Goal: Communication & Community: Answer question/provide support

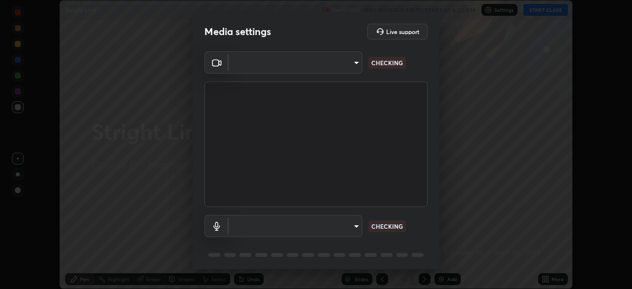
scroll to position [289, 632]
type input "ba13e312339ef8477216ddedc35df2f043033d031c8e6632ccfddaecbc9a7b0e"
click at [357, 226] on body "Erase all Stright Line Recording WAS SCHEDULED TO START AT 6:30 PM Settings STA…" at bounding box center [316, 144] width 632 height 289
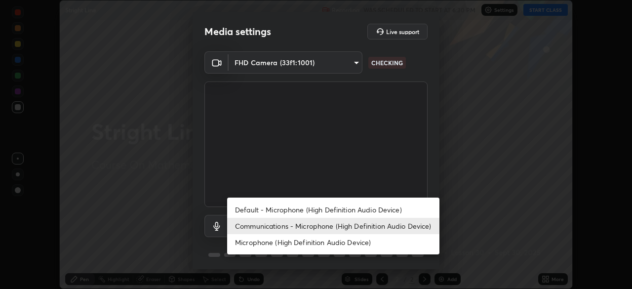
click at [366, 209] on li "Default - Microphone (High Definition Audio Device)" at bounding box center [333, 210] width 212 height 16
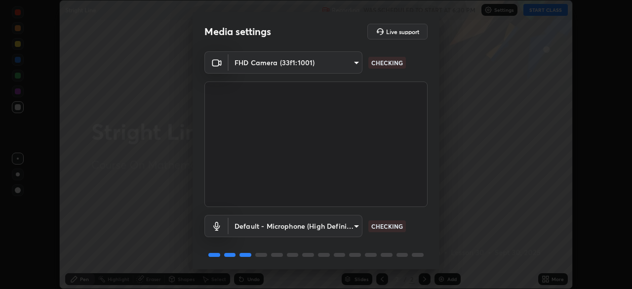
click at [351, 231] on body "Erase all Stright Line Recording WAS SCHEDULED TO START AT 6:30 PM Settings STA…" at bounding box center [316, 144] width 632 height 289
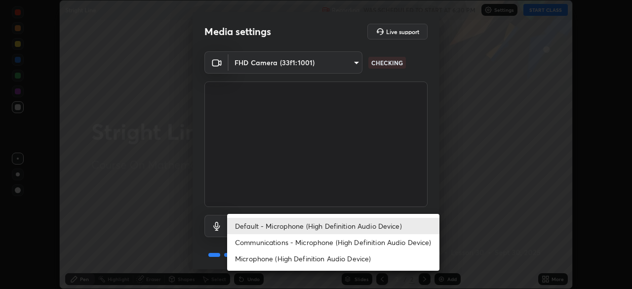
click at [358, 248] on li "Communications - Microphone (High Definition Audio Device)" at bounding box center [333, 242] width 212 height 16
type input "communications"
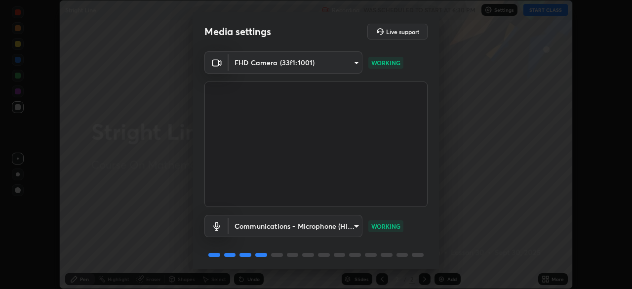
scroll to position [35, 0]
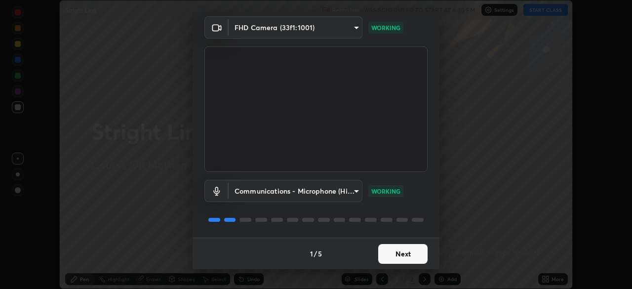
click at [412, 252] on button "Next" at bounding box center [403, 254] width 49 height 20
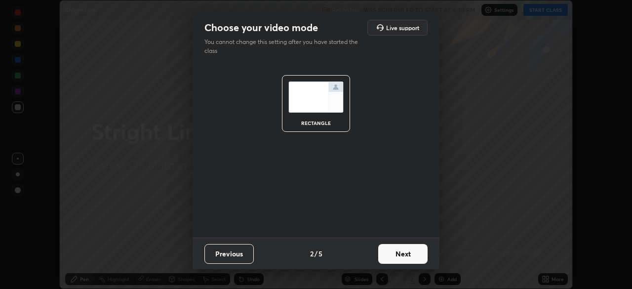
scroll to position [0, 0]
click at [412, 252] on button "Next" at bounding box center [403, 254] width 49 height 20
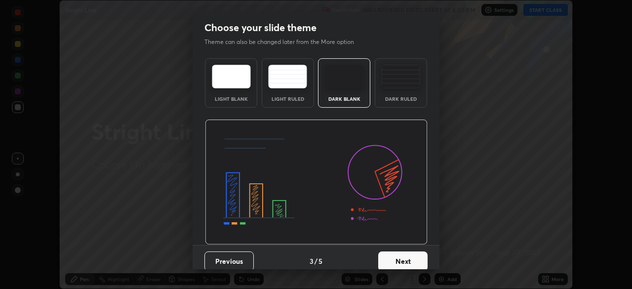
click at [415, 256] on button "Next" at bounding box center [403, 262] width 49 height 20
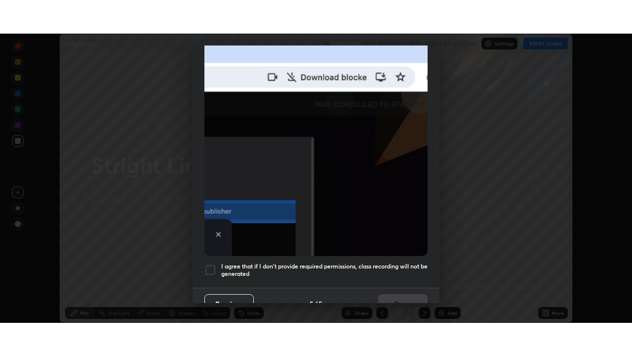
scroll to position [237, 0]
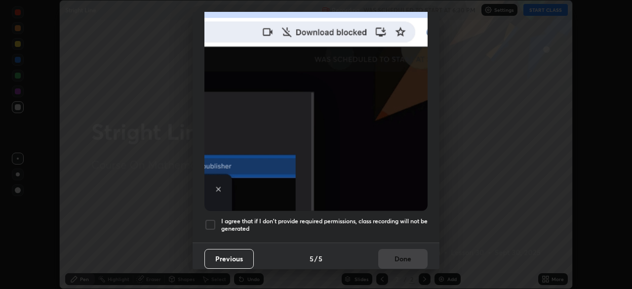
click at [212, 219] on div at bounding box center [211, 225] width 12 height 12
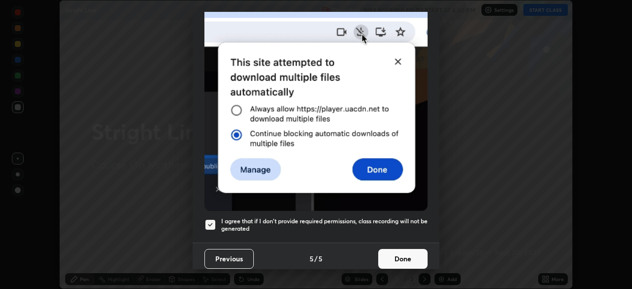
click at [397, 256] on button "Done" at bounding box center [403, 259] width 49 height 20
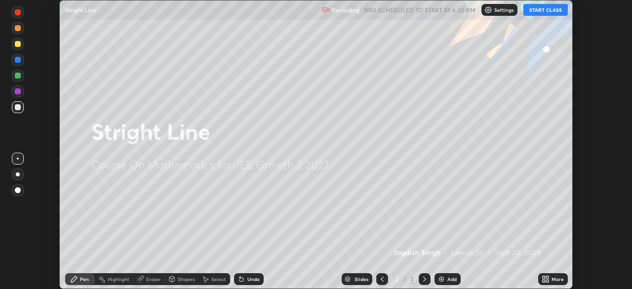
click at [547, 282] on icon at bounding box center [548, 281] width 2 height 2
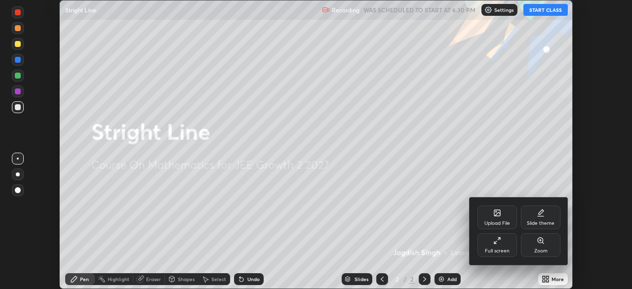
click at [511, 243] on div "Full screen" at bounding box center [498, 245] width 40 height 24
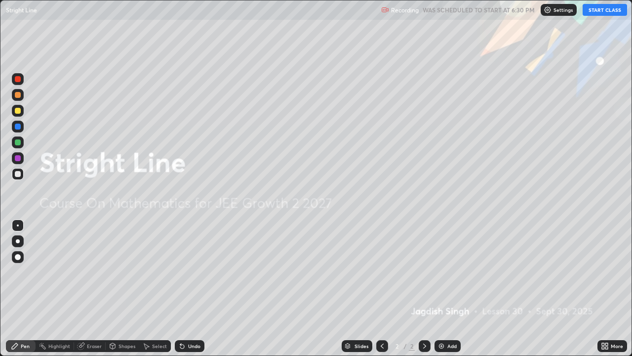
scroll to position [356, 632]
click at [456, 289] on div "Add" at bounding box center [448, 346] width 26 height 12
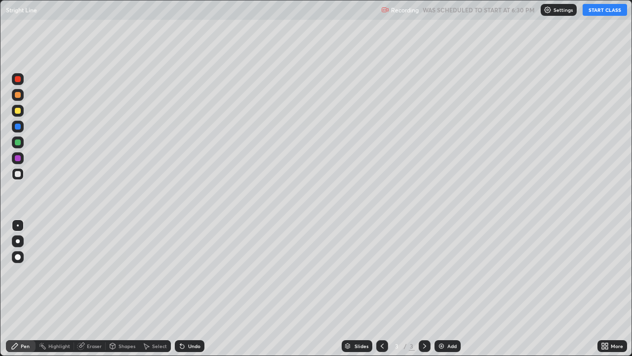
click at [18, 174] on div at bounding box center [18, 174] width 6 height 6
click at [598, 8] on button "START CLASS" at bounding box center [605, 10] width 44 height 12
click at [23, 168] on div at bounding box center [18, 174] width 12 height 16
click at [18, 109] on div at bounding box center [18, 111] width 6 height 6
click at [93, 289] on div "Eraser" at bounding box center [94, 345] width 15 height 5
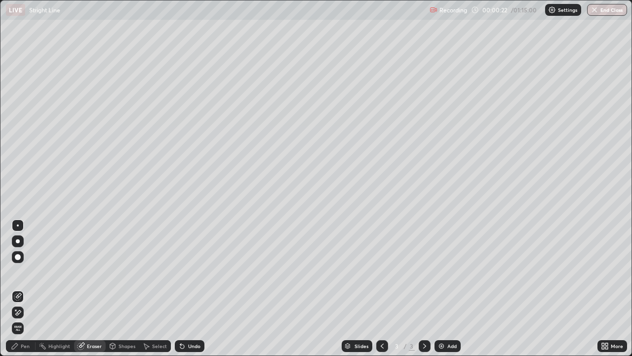
click at [33, 289] on div "Pen" at bounding box center [21, 346] width 30 height 12
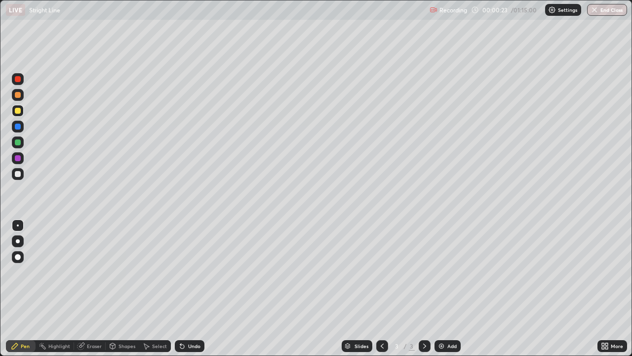
click at [19, 175] on div at bounding box center [18, 174] width 6 height 6
click at [93, 289] on div "Eraser" at bounding box center [90, 346] width 32 height 12
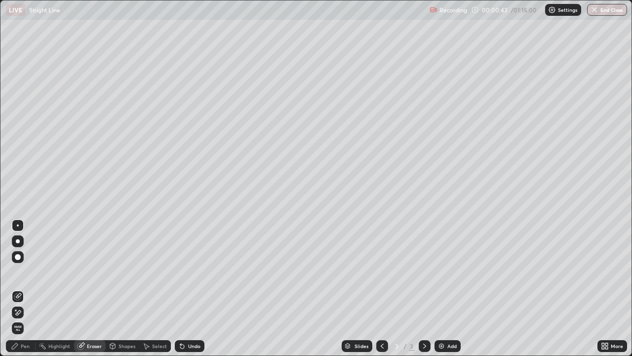
click at [32, 289] on div "Pen" at bounding box center [21, 346] width 30 height 12
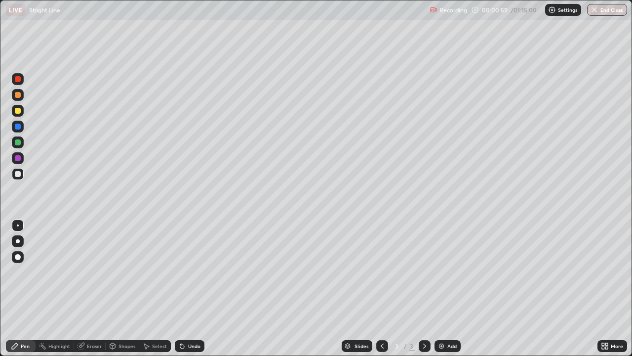
click at [90, 289] on div "Eraser" at bounding box center [90, 346] width 32 height 12
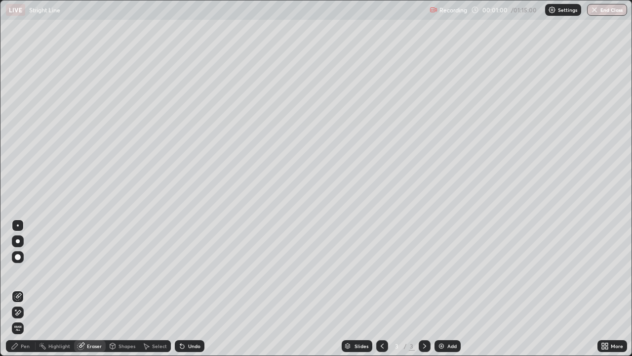
click at [27, 289] on div "Pen" at bounding box center [21, 346] width 30 height 12
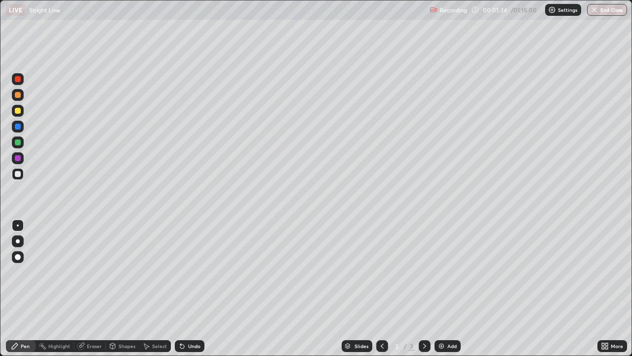
click at [18, 172] on div at bounding box center [18, 174] width 6 height 6
click at [89, 289] on div "Eraser" at bounding box center [90, 346] width 32 height 12
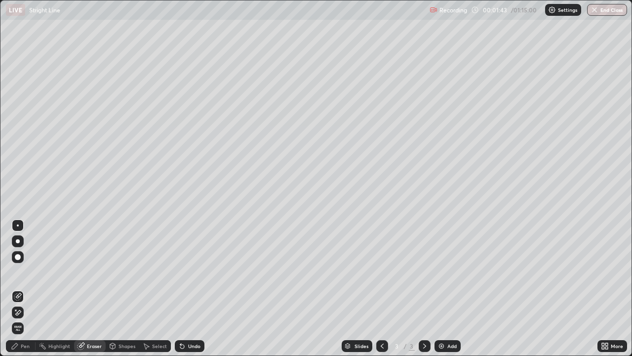
click at [19, 289] on div "Pen" at bounding box center [21, 346] width 30 height 12
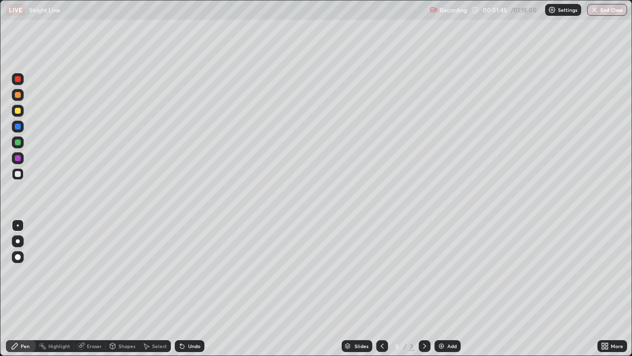
click at [18, 174] on div at bounding box center [18, 174] width 6 height 6
click at [23, 175] on div at bounding box center [18, 174] width 12 height 12
click at [440, 289] on div "Add" at bounding box center [448, 346] width 26 height 12
click at [20, 175] on div at bounding box center [18, 174] width 6 height 6
click at [18, 176] on div at bounding box center [18, 174] width 6 height 6
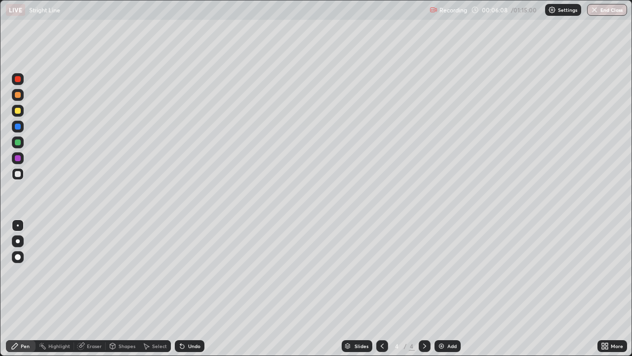
click at [83, 289] on icon at bounding box center [81, 346] width 8 height 8
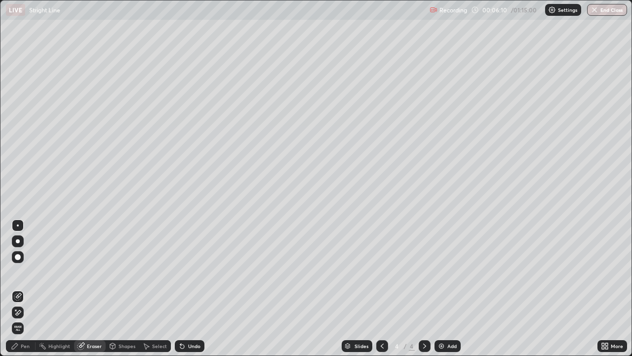
click at [32, 289] on div "Pen" at bounding box center [21, 346] width 30 height 12
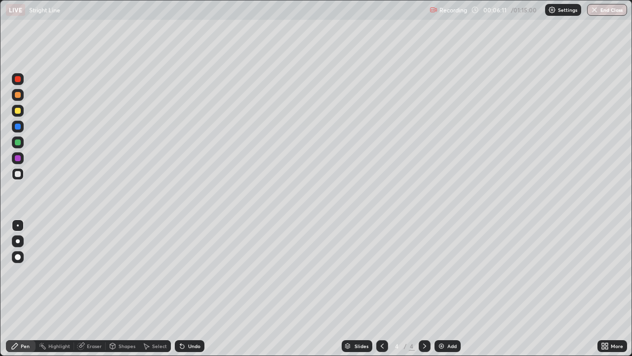
click at [20, 110] on div at bounding box center [18, 111] width 6 height 6
click at [16, 143] on div at bounding box center [18, 142] width 6 height 6
click at [19, 157] on div at bounding box center [18, 158] width 6 height 6
click at [23, 174] on div at bounding box center [18, 174] width 12 height 12
click at [308, 289] on div "Slides 4 / 4 Add" at bounding box center [401, 346] width 393 height 20
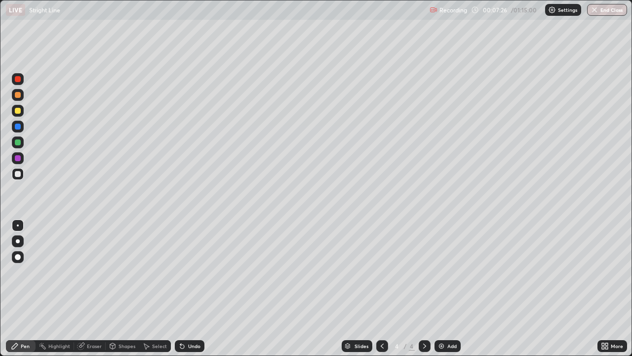
click at [94, 289] on div "Eraser" at bounding box center [90, 346] width 32 height 12
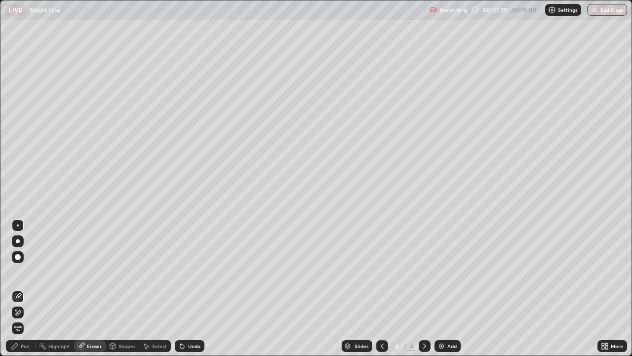
click at [32, 289] on div "Pen" at bounding box center [21, 346] width 30 height 12
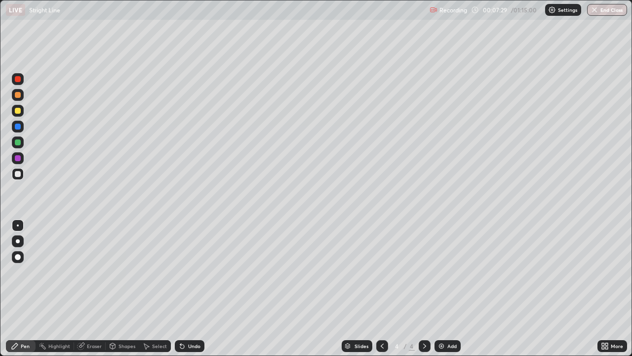
click at [22, 176] on div at bounding box center [18, 174] width 12 height 12
click at [21, 109] on div at bounding box center [18, 111] width 12 height 12
click at [18, 177] on div at bounding box center [18, 174] width 12 height 12
click at [13, 178] on div at bounding box center [18, 174] width 12 height 12
click at [445, 289] on div "Add" at bounding box center [448, 346] width 26 height 12
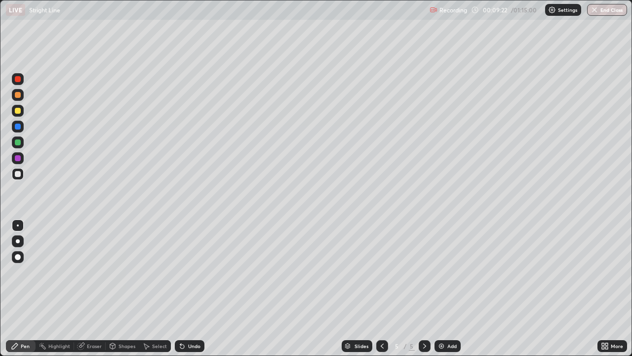
click at [17, 173] on div at bounding box center [18, 174] width 6 height 6
click at [17, 171] on div at bounding box center [18, 174] width 6 height 6
click at [19, 174] on div at bounding box center [18, 174] width 6 height 6
click at [17, 175] on div at bounding box center [18, 174] width 6 height 6
click at [18, 110] on div at bounding box center [18, 111] width 6 height 6
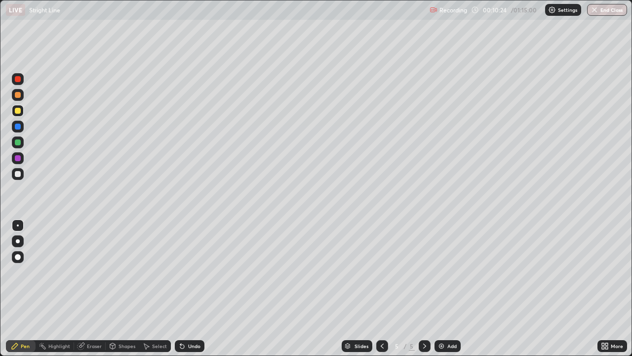
click at [19, 175] on div at bounding box center [18, 174] width 6 height 6
click at [18, 178] on div at bounding box center [18, 174] width 12 height 12
click at [18, 111] on div at bounding box center [18, 111] width 6 height 6
click at [88, 289] on div "Eraser" at bounding box center [90, 346] width 32 height 12
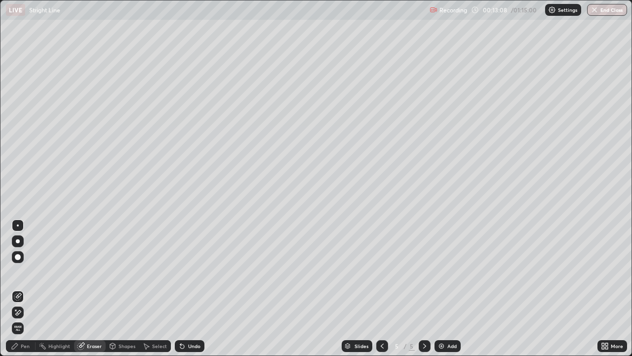
click at [25, 289] on div "Pen" at bounding box center [25, 345] width 9 height 5
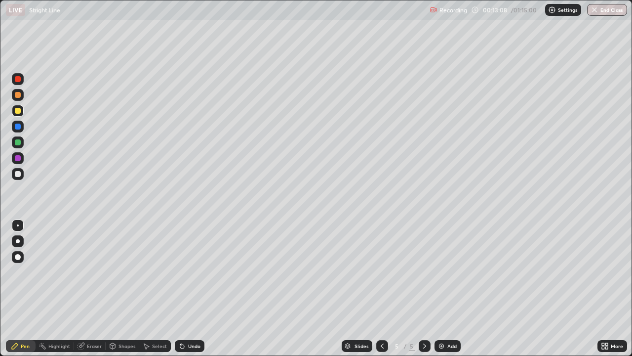
click at [20, 112] on div at bounding box center [18, 111] width 6 height 6
click at [19, 159] on div at bounding box center [18, 158] width 6 height 6
click at [17, 126] on div at bounding box center [18, 127] width 6 height 6
click at [16, 177] on div at bounding box center [18, 174] width 12 height 12
click at [438, 289] on img at bounding box center [442, 346] width 8 height 8
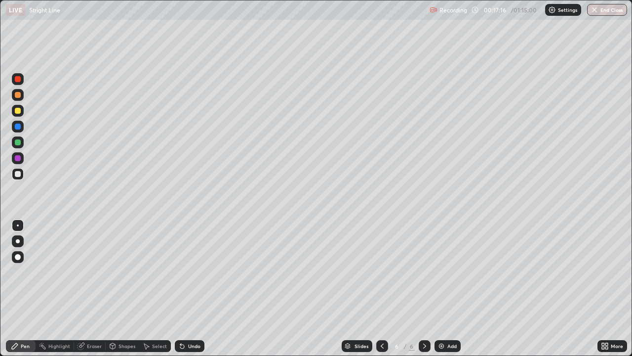
click at [18, 174] on div at bounding box center [18, 174] width 6 height 6
click at [20, 143] on div at bounding box center [18, 142] width 6 height 6
click at [17, 179] on div at bounding box center [18, 174] width 12 height 12
click at [299, 289] on div "Slides 6 / 6 Add" at bounding box center [401, 346] width 393 height 20
click at [20, 112] on div at bounding box center [18, 111] width 6 height 6
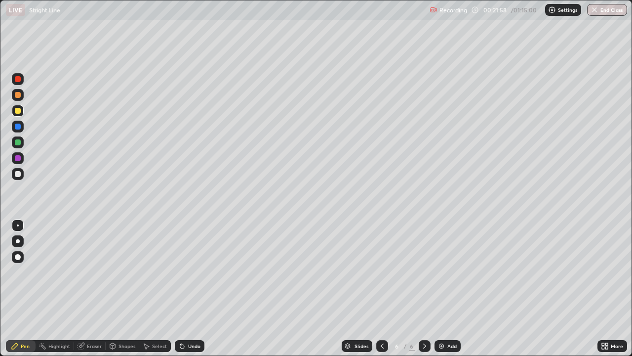
click at [91, 289] on div "Eraser" at bounding box center [90, 346] width 32 height 12
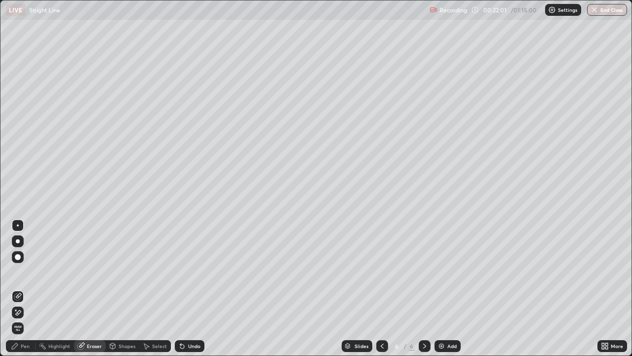
click at [25, 289] on div "Pen" at bounding box center [21, 346] width 30 height 12
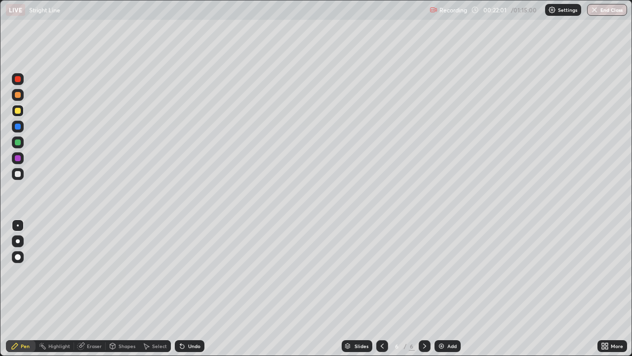
click at [22, 176] on div at bounding box center [18, 174] width 12 height 12
click at [97, 289] on div "Eraser" at bounding box center [94, 345] width 15 height 5
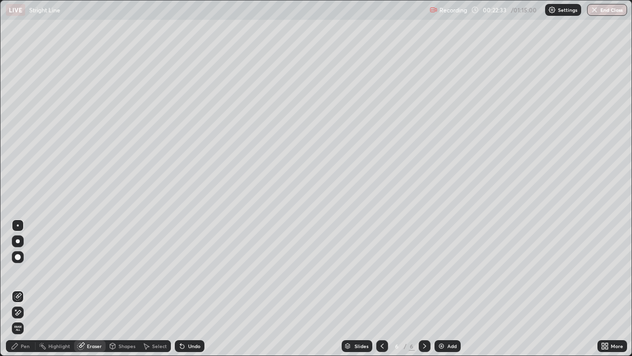
click at [31, 289] on div "Pen" at bounding box center [21, 346] width 30 height 12
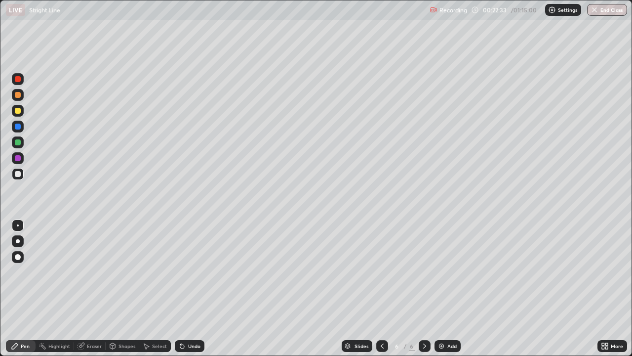
click at [22, 172] on div at bounding box center [18, 174] width 12 height 12
click at [18, 111] on div at bounding box center [18, 111] width 6 height 6
click at [428, 289] on div at bounding box center [425, 346] width 12 height 12
click at [18, 174] on div at bounding box center [18, 174] width 6 height 6
click at [440, 289] on div "Add" at bounding box center [448, 346] width 26 height 12
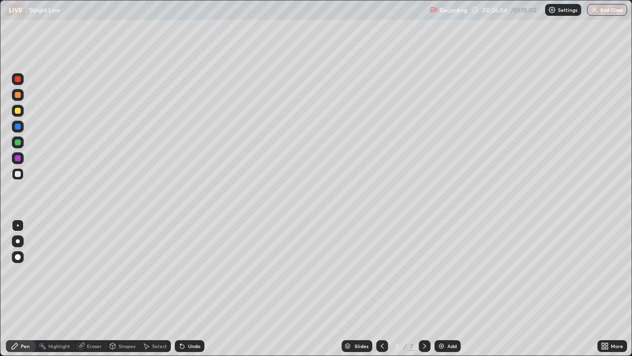
click at [20, 174] on div at bounding box center [18, 174] width 6 height 6
click at [22, 141] on div at bounding box center [18, 142] width 12 height 12
click at [380, 289] on icon at bounding box center [383, 346] width 8 height 8
click at [423, 289] on icon at bounding box center [425, 346] width 8 height 8
click at [20, 178] on div at bounding box center [18, 174] width 12 height 12
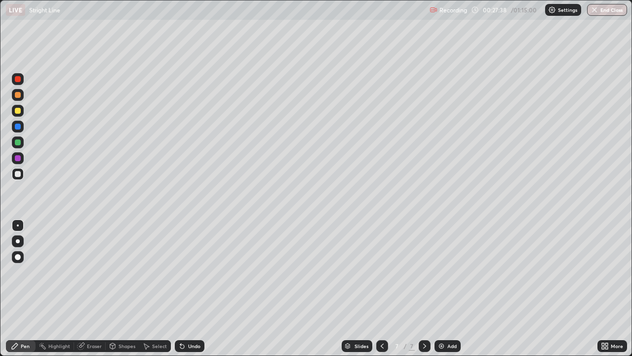
click at [16, 175] on div at bounding box center [18, 174] width 6 height 6
click at [438, 289] on div "Add" at bounding box center [448, 346] width 26 height 12
click at [17, 111] on div at bounding box center [18, 111] width 6 height 6
click at [21, 143] on div at bounding box center [18, 142] width 12 height 12
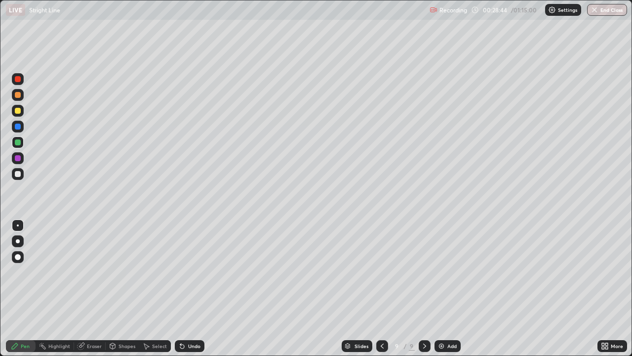
click at [18, 175] on div at bounding box center [18, 174] width 6 height 6
click at [98, 289] on div "Eraser" at bounding box center [90, 346] width 32 height 12
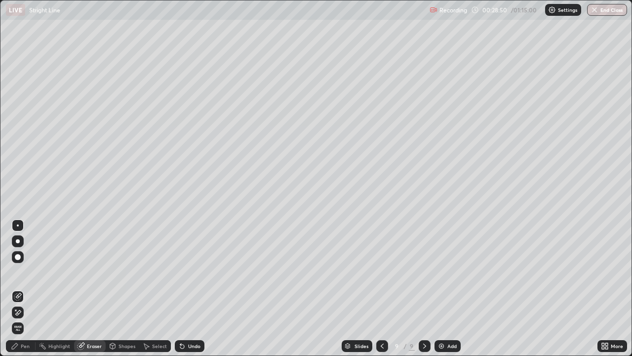
click at [26, 289] on div "Pen" at bounding box center [21, 346] width 30 height 12
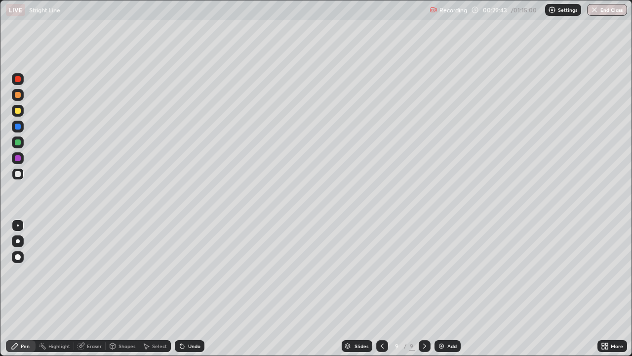
click at [18, 158] on div at bounding box center [18, 158] width 6 height 6
click at [22, 176] on div at bounding box center [18, 174] width 12 height 12
click at [18, 141] on div at bounding box center [18, 142] width 6 height 6
click at [22, 177] on div at bounding box center [18, 174] width 12 height 12
click at [18, 174] on div at bounding box center [18, 174] width 6 height 6
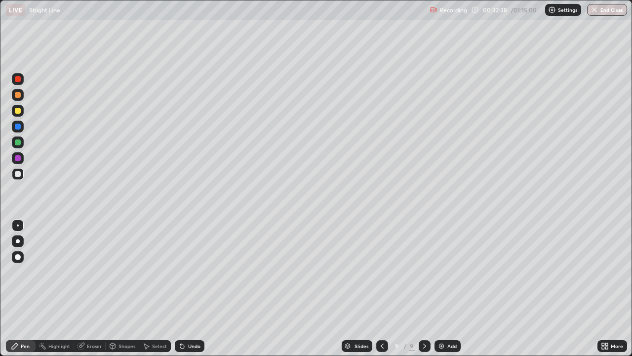
click at [439, 289] on img at bounding box center [442, 346] width 8 height 8
click at [18, 112] on div at bounding box center [18, 111] width 6 height 6
click at [18, 176] on div at bounding box center [18, 174] width 6 height 6
click at [17, 175] on div at bounding box center [18, 174] width 6 height 6
click at [256, 105] on button "Undo" at bounding box center [268, 101] width 29 height 12
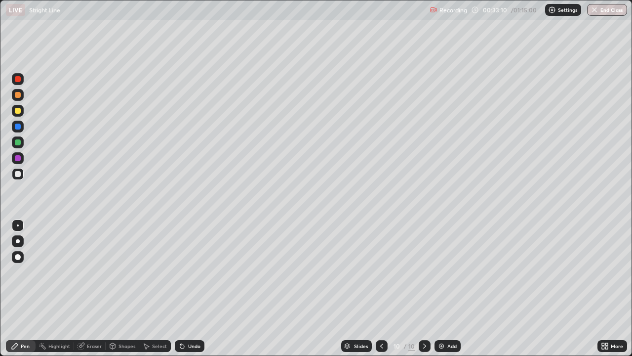
click at [22, 143] on div at bounding box center [18, 142] width 12 height 12
click at [20, 173] on div at bounding box center [18, 174] width 6 height 6
click at [19, 123] on div at bounding box center [18, 127] width 12 height 12
click at [23, 174] on div at bounding box center [18, 174] width 12 height 12
click at [97, 289] on div "Eraser" at bounding box center [90, 346] width 32 height 12
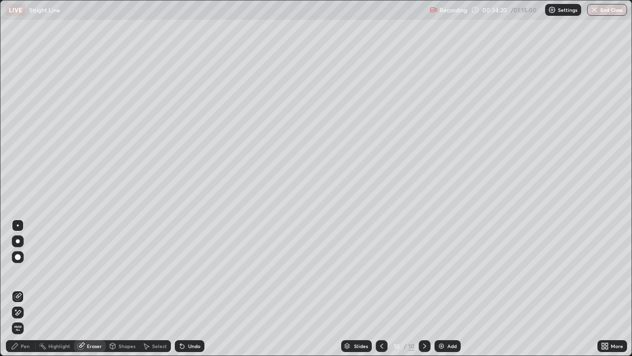
click at [28, 289] on div "Pen" at bounding box center [25, 345] width 9 height 5
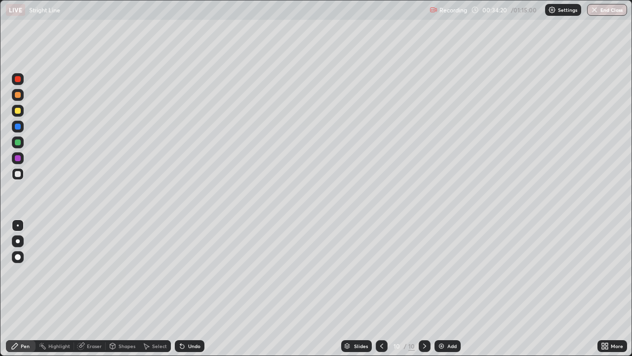
click at [18, 173] on div at bounding box center [18, 174] width 6 height 6
click at [27, 289] on div "Pen" at bounding box center [21, 346] width 30 height 12
click at [20, 179] on div at bounding box center [18, 174] width 12 height 12
click at [88, 289] on div "Eraser" at bounding box center [90, 346] width 32 height 12
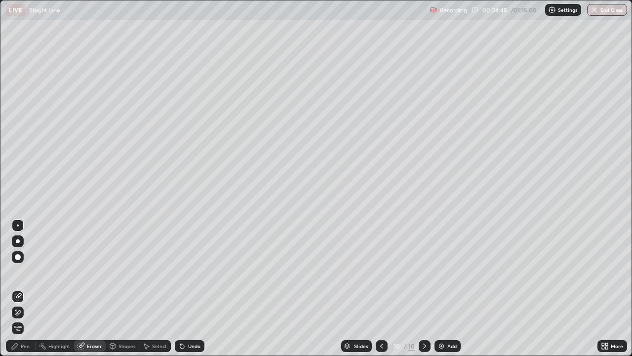
click at [28, 289] on div "Pen" at bounding box center [21, 346] width 30 height 12
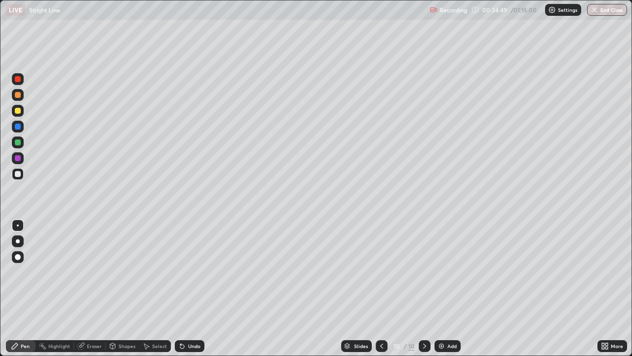
click at [21, 175] on div at bounding box center [18, 174] width 12 height 12
click at [20, 127] on div at bounding box center [18, 127] width 6 height 6
click at [17, 179] on div at bounding box center [18, 174] width 12 height 12
click at [21, 179] on div at bounding box center [18, 174] width 12 height 12
click at [81, 289] on div "Eraser" at bounding box center [90, 346] width 32 height 12
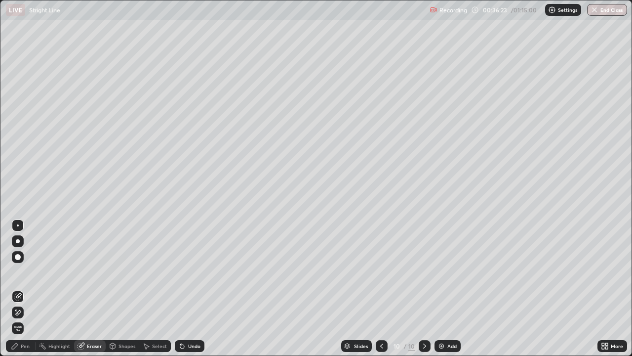
click at [22, 289] on div "Pen" at bounding box center [21, 346] width 30 height 12
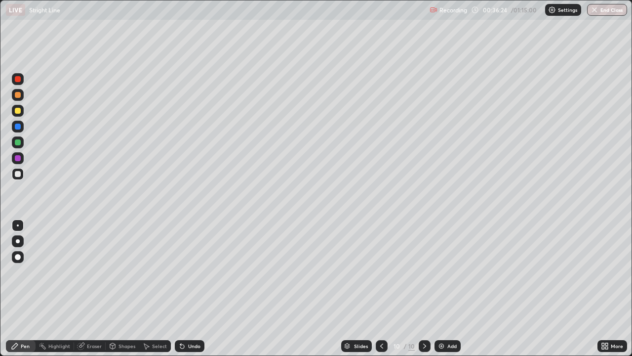
click at [21, 178] on div at bounding box center [18, 174] width 12 height 12
click at [427, 289] on icon at bounding box center [425, 346] width 8 height 8
click at [18, 172] on div at bounding box center [18, 174] width 6 height 6
click at [443, 289] on img at bounding box center [442, 346] width 8 height 8
click at [18, 173] on div at bounding box center [18, 174] width 6 height 6
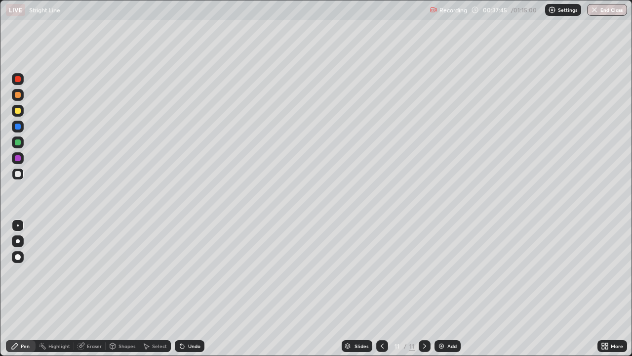
click at [19, 128] on div at bounding box center [18, 127] width 6 height 6
click at [17, 178] on div at bounding box center [18, 174] width 12 height 12
click at [18, 111] on div at bounding box center [18, 111] width 6 height 6
click at [19, 173] on div at bounding box center [18, 174] width 6 height 6
click at [17, 173] on div at bounding box center [18, 174] width 6 height 6
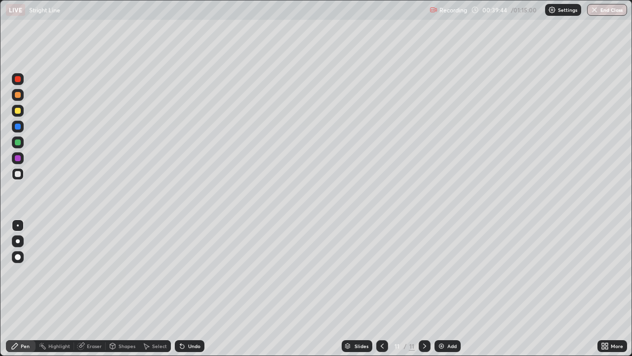
click at [20, 174] on div at bounding box center [18, 174] width 6 height 6
click at [16, 143] on div at bounding box center [18, 142] width 6 height 6
click at [19, 172] on div at bounding box center [18, 174] width 6 height 6
click at [91, 289] on div "Eraser" at bounding box center [90, 346] width 32 height 12
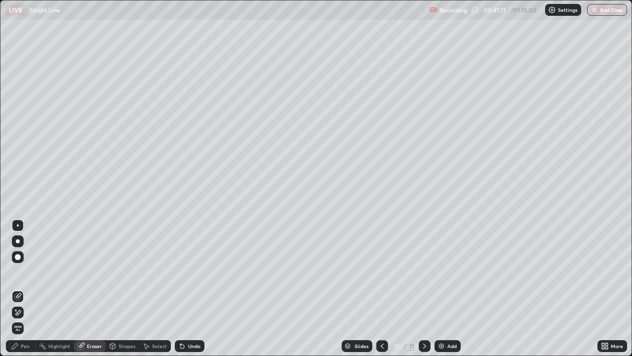
click at [29, 289] on div "Pen" at bounding box center [21, 346] width 30 height 12
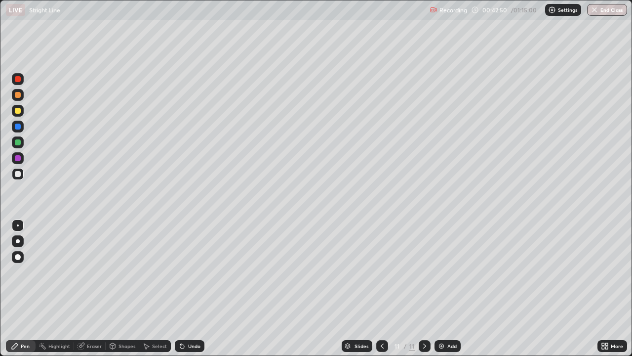
click at [439, 289] on img at bounding box center [442, 346] width 8 height 8
click at [19, 176] on div at bounding box center [18, 174] width 6 height 6
click at [18, 173] on div at bounding box center [18, 174] width 6 height 6
click at [380, 289] on icon at bounding box center [383, 346] width 8 height 8
click at [380, 289] on div at bounding box center [383, 346] width 12 height 12
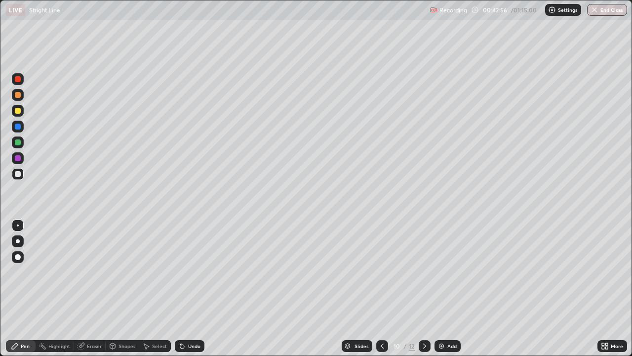
click at [423, 289] on icon at bounding box center [425, 346] width 8 height 8
click at [420, 289] on div at bounding box center [425, 346] width 12 height 12
click at [17, 112] on div at bounding box center [18, 111] width 6 height 6
click at [20, 176] on div at bounding box center [18, 174] width 12 height 12
click at [20, 174] on div at bounding box center [18, 174] width 6 height 6
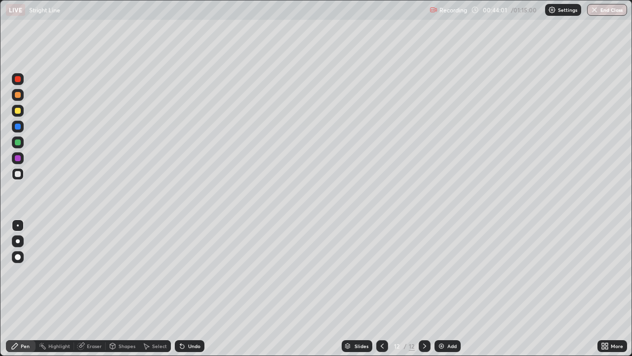
click at [19, 141] on div at bounding box center [18, 142] width 6 height 6
click at [17, 140] on div at bounding box center [18, 142] width 6 height 6
click at [20, 111] on div at bounding box center [18, 111] width 6 height 6
click at [16, 158] on div at bounding box center [18, 158] width 6 height 6
click at [19, 178] on div at bounding box center [18, 174] width 12 height 12
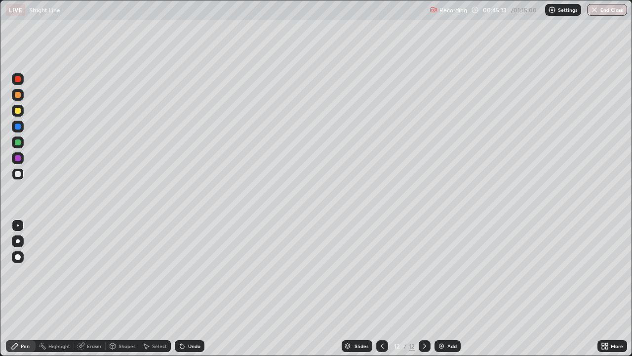
click at [17, 174] on div at bounding box center [18, 174] width 6 height 6
click at [18, 168] on div at bounding box center [18, 174] width 12 height 12
click at [96, 289] on div "Eraser" at bounding box center [94, 345] width 15 height 5
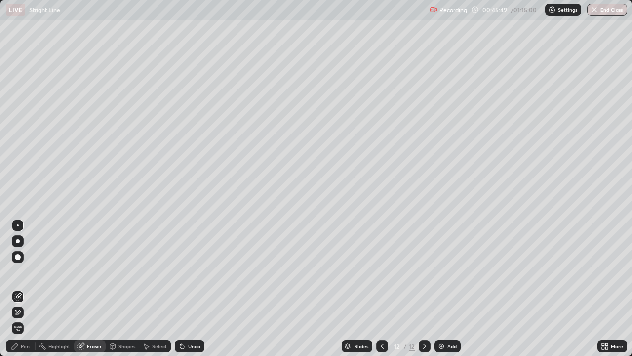
click at [22, 289] on div "Pen" at bounding box center [21, 346] width 30 height 12
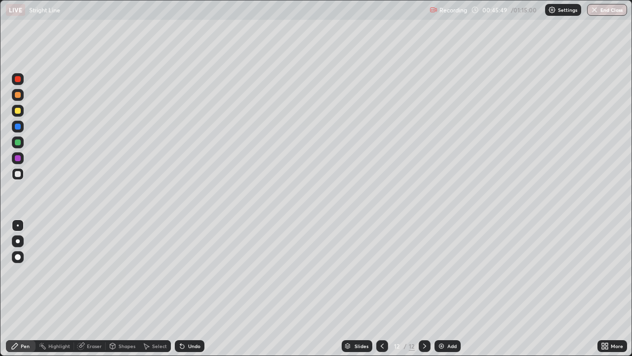
click at [22, 172] on div at bounding box center [18, 174] width 12 height 12
click at [97, 289] on div "Eraser" at bounding box center [94, 345] width 15 height 5
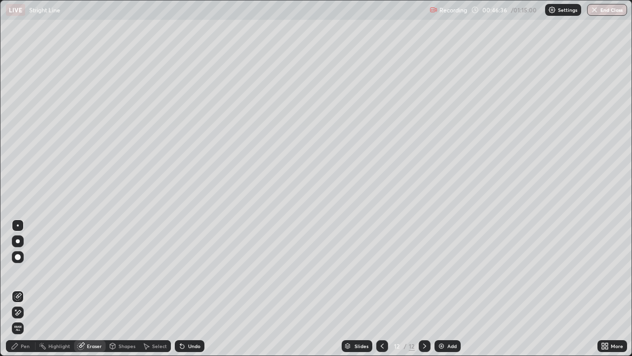
click at [19, 289] on div "Pen" at bounding box center [21, 346] width 30 height 12
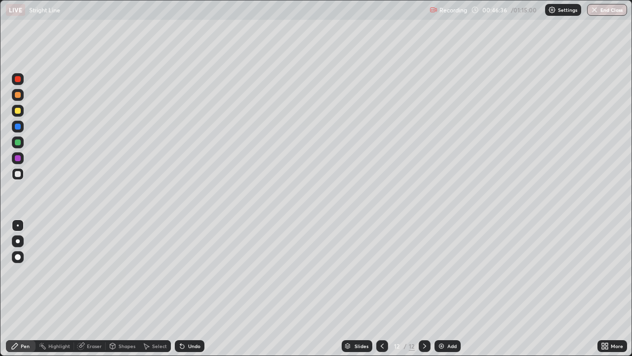
click at [16, 175] on div at bounding box center [18, 174] width 6 height 6
click at [95, 289] on div "Eraser" at bounding box center [90, 346] width 32 height 12
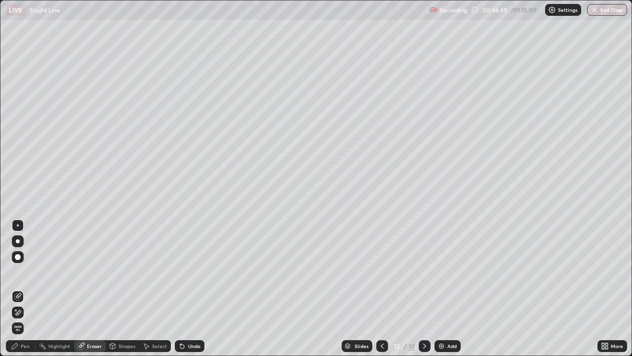
click at [27, 289] on div "Pen" at bounding box center [25, 345] width 9 height 5
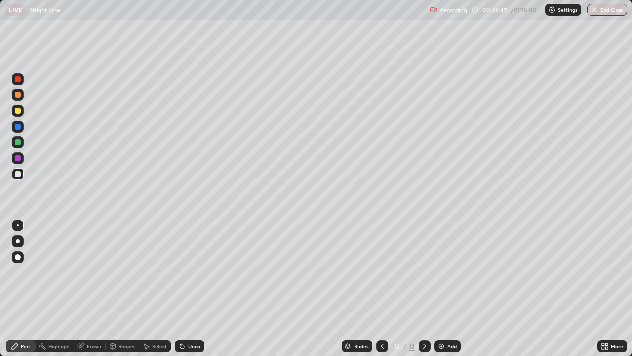
click at [22, 171] on div at bounding box center [18, 174] width 12 height 12
click at [19, 140] on div at bounding box center [18, 142] width 6 height 6
click at [19, 158] on div at bounding box center [18, 158] width 6 height 6
click at [93, 289] on div "Eraser" at bounding box center [90, 346] width 32 height 12
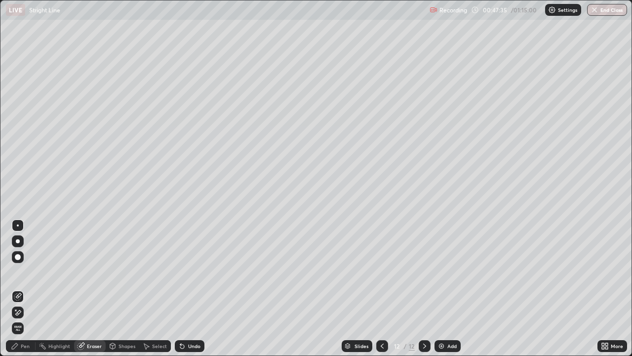
click at [27, 289] on div "Pen" at bounding box center [21, 346] width 30 height 12
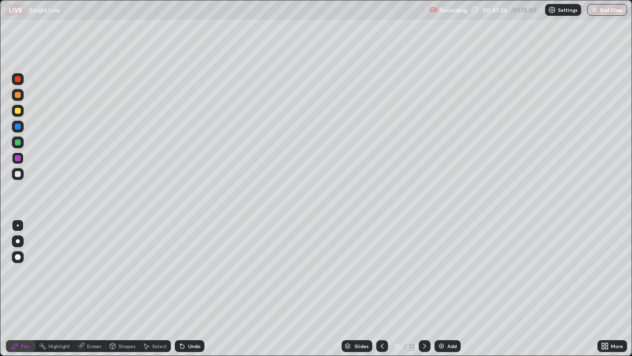
click at [18, 158] on div at bounding box center [18, 158] width 6 height 6
click at [18, 111] on div at bounding box center [18, 111] width 6 height 6
click at [20, 173] on div at bounding box center [18, 174] width 6 height 6
click at [17, 108] on div at bounding box center [18, 111] width 6 height 6
click at [18, 157] on div at bounding box center [18, 158] width 6 height 6
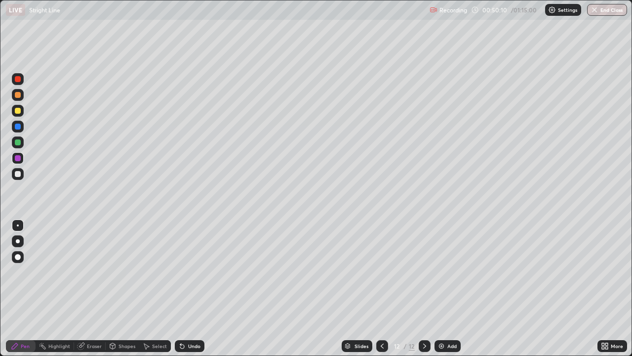
click at [17, 174] on div at bounding box center [18, 174] width 6 height 6
click at [20, 179] on div at bounding box center [18, 174] width 12 height 12
click at [438, 289] on img at bounding box center [442, 346] width 8 height 8
click at [17, 175] on div at bounding box center [18, 174] width 6 height 6
click at [18, 171] on div at bounding box center [18, 174] width 6 height 6
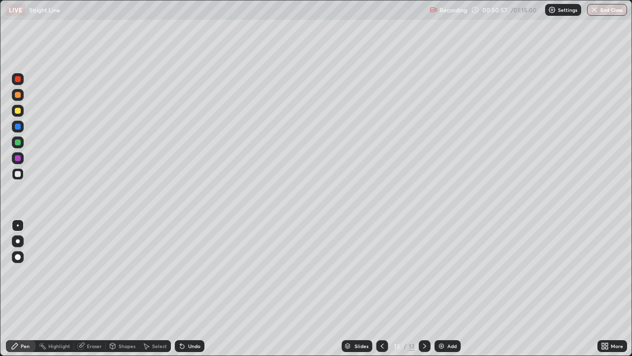
click at [23, 173] on div at bounding box center [18, 174] width 12 height 12
click at [22, 172] on div at bounding box center [18, 174] width 12 height 12
click at [18, 111] on div at bounding box center [18, 111] width 6 height 6
click at [19, 176] on div at bounding box center [18, 174] width 6 height 6
click at [17, 174] on div at bounding box center [18, 174] width 6 height 6
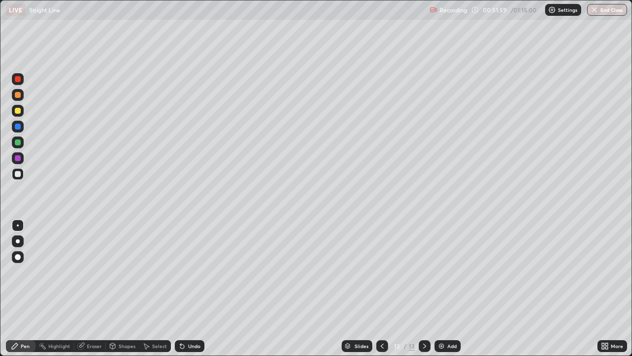
click at [98, 289] on div "Eraser" at bounding box center [90, 346] width 32 height 12
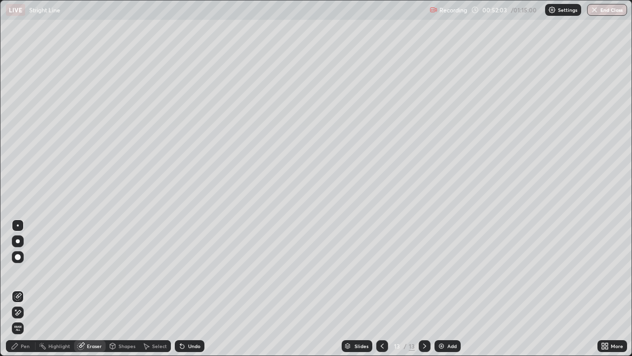
click at [27, 289] on div "Pen" at bounding box center [25, 345] width 9 height 5
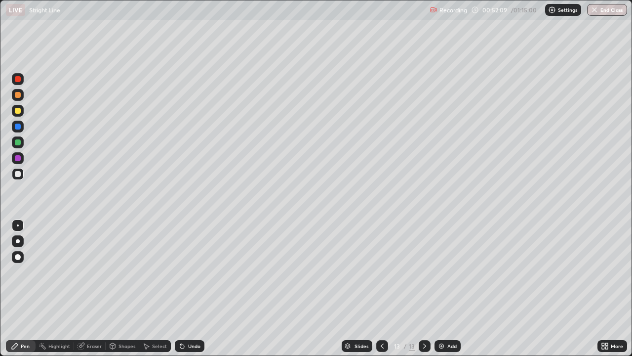
click at [19, 174] on div at bounding box center [18, 174] width 6 height 6
click at [17, 142] on div at bounding box center [18, 142] width 6 height 6
click at [17, 161] on div at bounding box center [18, 158] width 6 height 6
click at [17, 174] on div at bounding box center [18, 174] width 6 height 6
click at [99, 289] on div "Eraser" at bounding box center [94, 345] width 15 height 5
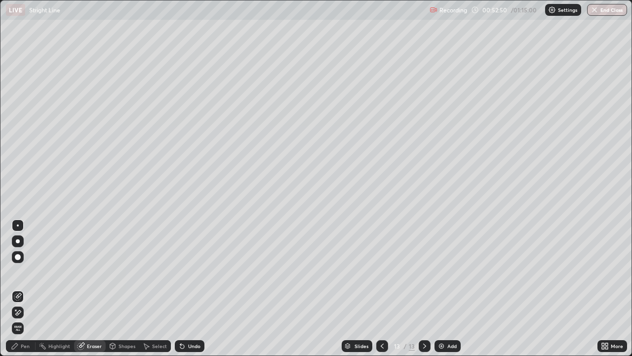
click at [33, 289] on div "Pen" at bounding box center [21, 346] width 30 height 12
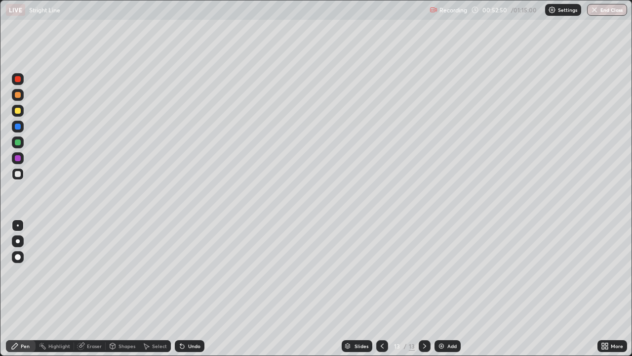
click at [18, 174] on div at bounding box center [18, 174] width 6 height 6
click at [21, 172] on div at bounding box center [18, 174] width 12 height 12
click at [93, 289] on div "Eraser" at bounding box center [90, 346] width 32 height 12
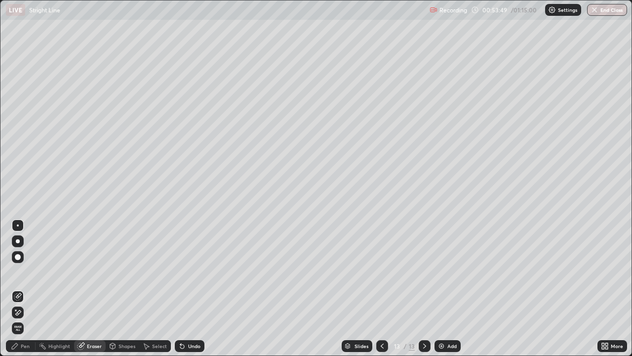
click at [27, 289] on div "Pen" at bounding box center [21, 346] width 30 height 12
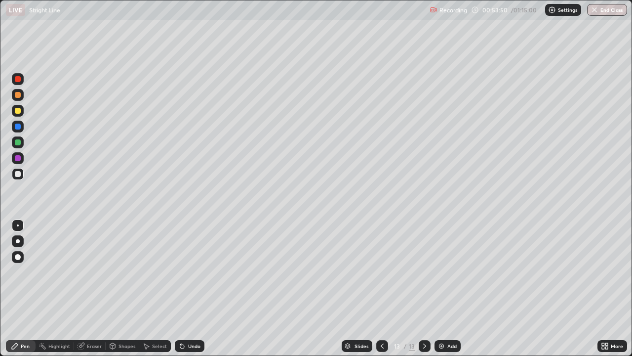
click at [18, 174] on div at bounding box center [18, 174] width 6 height 6
click at [441, 289] on img at bounding box center [442, 346] width 8 height 8
click at [19, 178] on div at bounding box center [18, 174] width 12 height 12
click at [21, 178] on div at bounding box center [18, 174] width 12 height 12
click at [18, 173] on div at bounding box center [18, 174] width 6 height 6
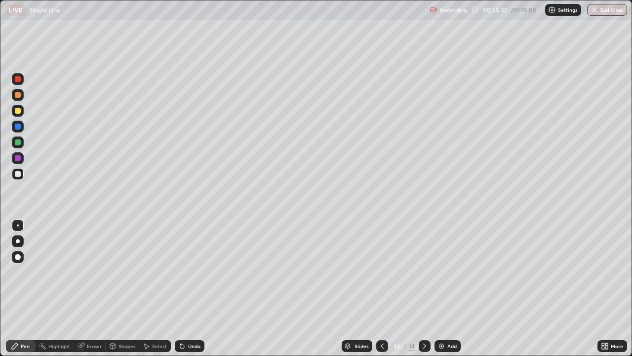
click at [18, 175] on div at bounding box center [18, 174] width 6 height 6
click at [19, 175] on div at bounding box center [18, 174] width 6 height 6
click at [18, 173] on div at bounding box center [18, 174] width 6 height 6
click at [85, 289] on div "Eraser" at bounding box center [90, 346] width 32 height 12
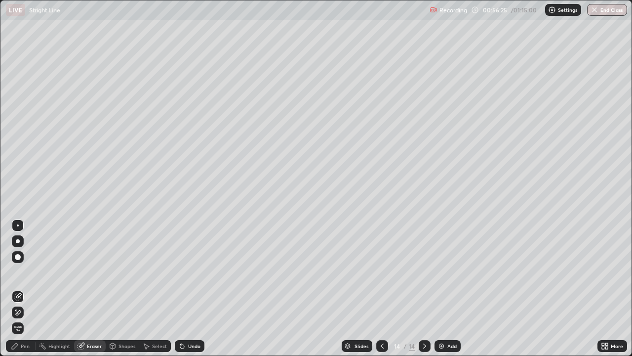
click at [26, 289] on div "Pen" at bounding box center [21, 346] width 30 height 12
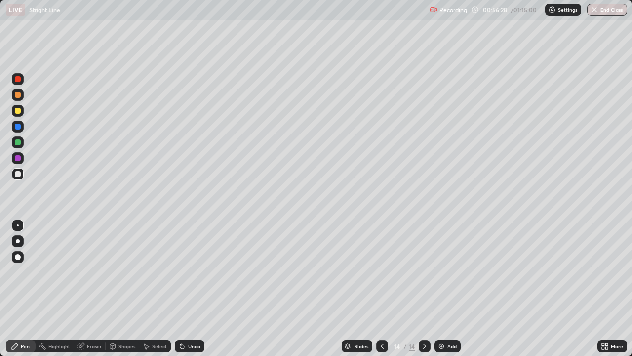
click at [17, 110] on div at bounding box center [18, 111] width 6 height 6
click at [18, 173] on div at bounding box center [18, 174] width 6 height 6
click at [18, 174] on div at bounding box center [18, 174] width 6 height 6
click at [18, 158] on div at bounding box center [18, 158] width 6 height 6
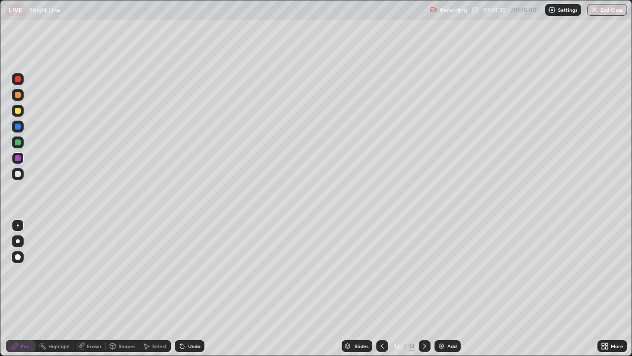
click at [18, 173] on div at bounding box center [18, 174] width 6 height 6
click at [19, 157] on div at bounding box center [18, 158] width 6 height 6
click at [19, 141] on div at bounding box center [18, 142] width 6 height 6
click at [358, 289] on div "Slides" at bounding box center [362, 345] width 14 height 5
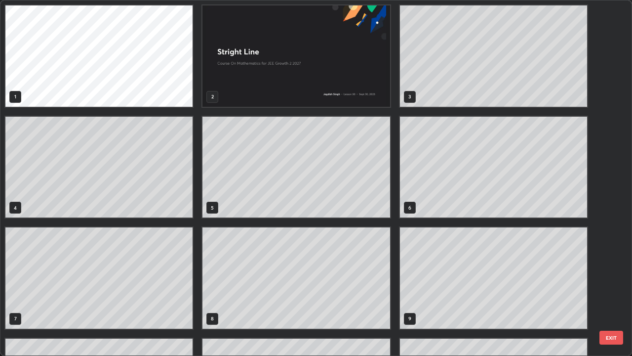
scroll to position [352, 627]
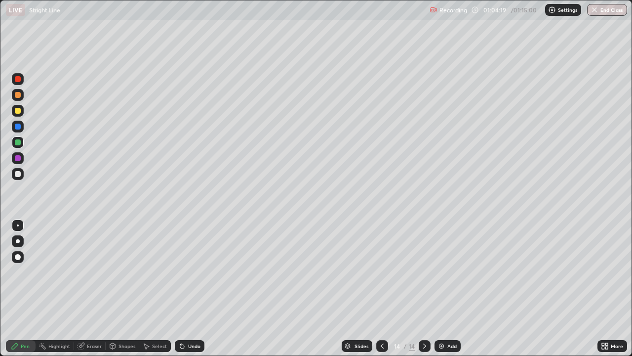
click at [22, 111] on div at bounding box center [18, 111] width 12 height 12
click at [17, 175] on div at bounding box center [18, 174] width 6 height 6
click at [21, 131] on div at bounding box center [18, 127] width 12 height 12
click at [19, 177] on div at bounding box center [18, 174] width 12 height 12
click at [440, 289] on img at bounding box center [442, 346] width 8 height 8
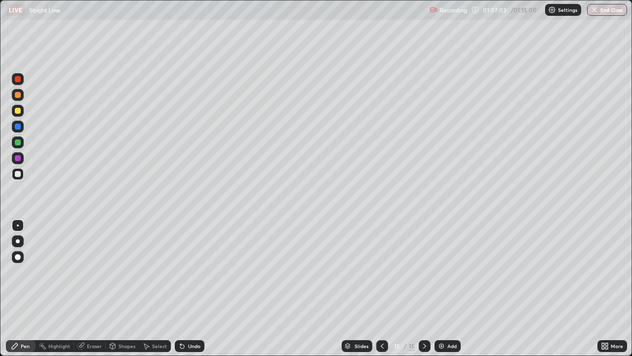
click at [16, 175] on div at bounding box center [18, 174] width 6 height 6
click at [381, 289] on icon at bounding box center [383, 346] width 8 height 8
click at [423, 289] on icon at bounding box center [425, 346] width 8 height 8
click at [80, 289] on icon at bounding box center [81, 346] width 6 height 6
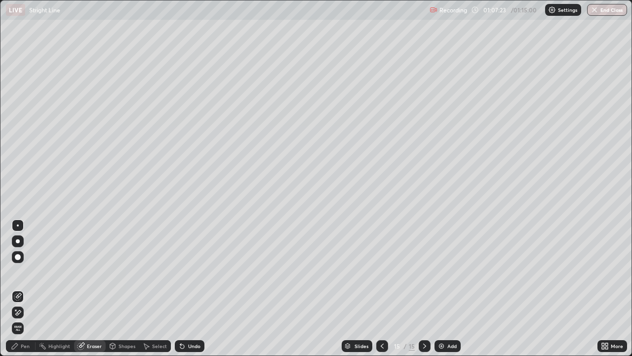
click at [31, 289] on div "Pen" at bounding box center [21, 346] width 30 height 12
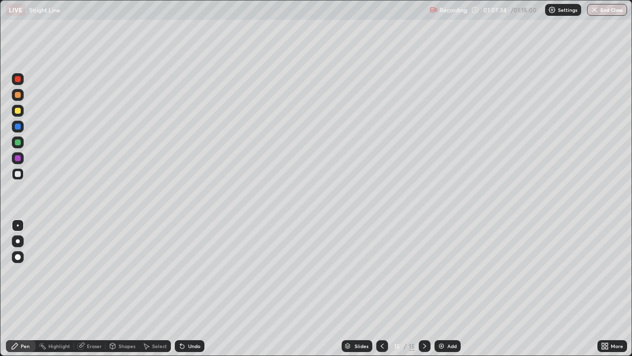
click at [19, 176] on div at bounding box center [18, 174] width 6 height 6
click at [17, 159] on div at bounding box center [18, 158] width 6 height 6
click at [17, 175] on div at bounding box center [18, 174] width 6 height 6
click at [19, 142] on div at bounding box center [18, 142] width 6 height 6
click at [102, 289] on div "Eraser" at bounding box center [90, 346] width 32 height 12
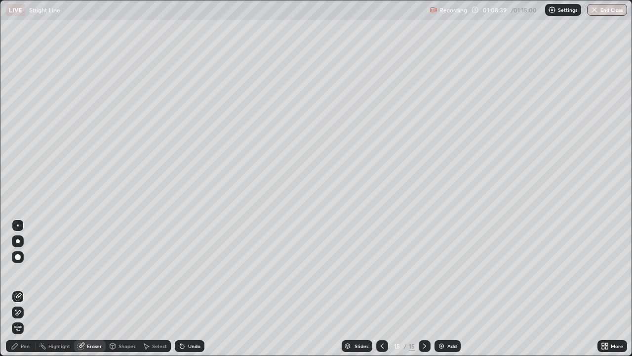
click at [30, 289] on div "Pen" at bounding box center [21, 346] width 30 height 12
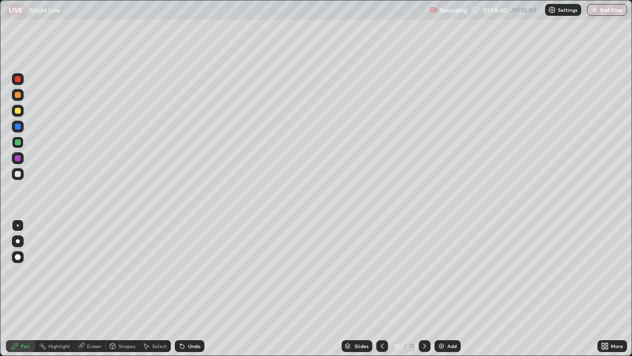
click at [19, 146] on div at bounding box center [18, 142] width 12 height 12
click at [23, 176] on div at bounding box center [18, 174] width 12 height 12
click at [22, 109] on div at bounding box center [18, 111] width 12 height 12
click at [14, 179] on div at bounding box center [18, 174] width 12 height 12
click at [11, 187] on div "Erase all" at bounding box center [18, 178] width 24 height 316
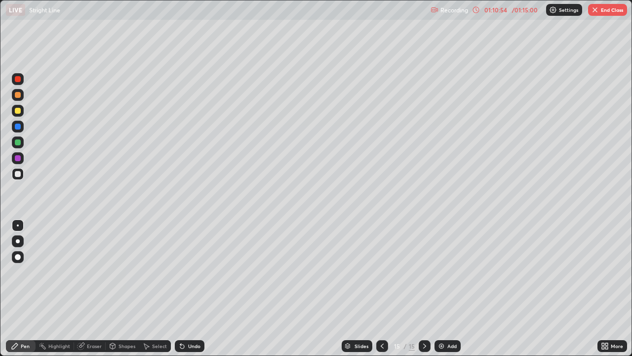
click at [437, 289] on div "Add" at bounding box center [448, 346] width 26 height 12
click at [595, 10] on img "button" at bounding box center [595, 10] width 8 height 8
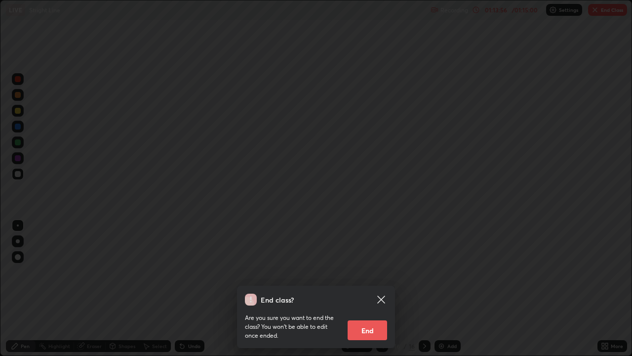
click at [353, 289] on button "End" at bounding box center [368, 330] width 40 height 20
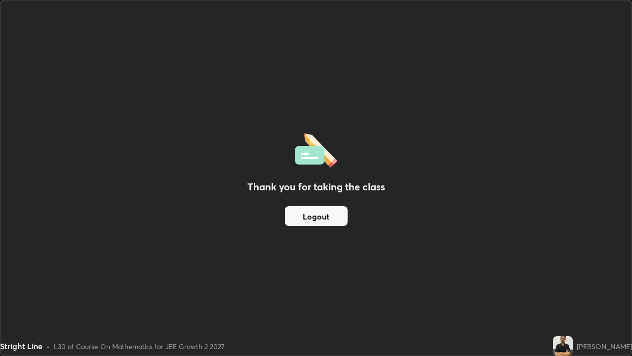
click at [317, 217] on button "Logout" at bounding box center [316, 216] width 63 height 20
click at [319, 213] on button "Logout" at bounding box center [316, 216] width 63 height 20
click at [319, 216] on button "Logout" at bounding box center [316, 216] width 63 height 20
click at [321, 219] on button "Logout" at bounding box center [316, 216] width 63 height 20
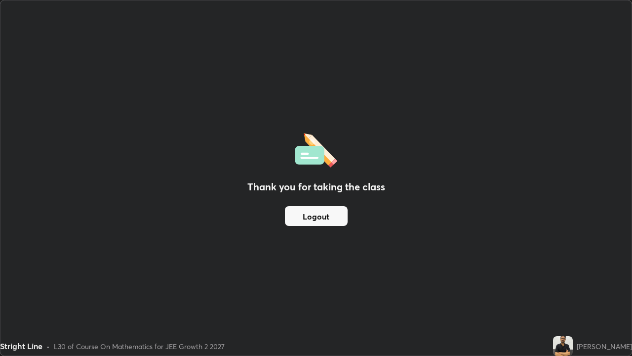
click at [321, 219] on button "Logout" at bounding box center [316, 216] width 63 height 20
click at [321, 215] on button "Logout" at bounding box center [316, 216] width 63 height 20
click at [324, 216] on button "Logout" at bounding box center [316, 216] width 63 height 20
